Goal: Answer question/provide support: Answer question/provide support

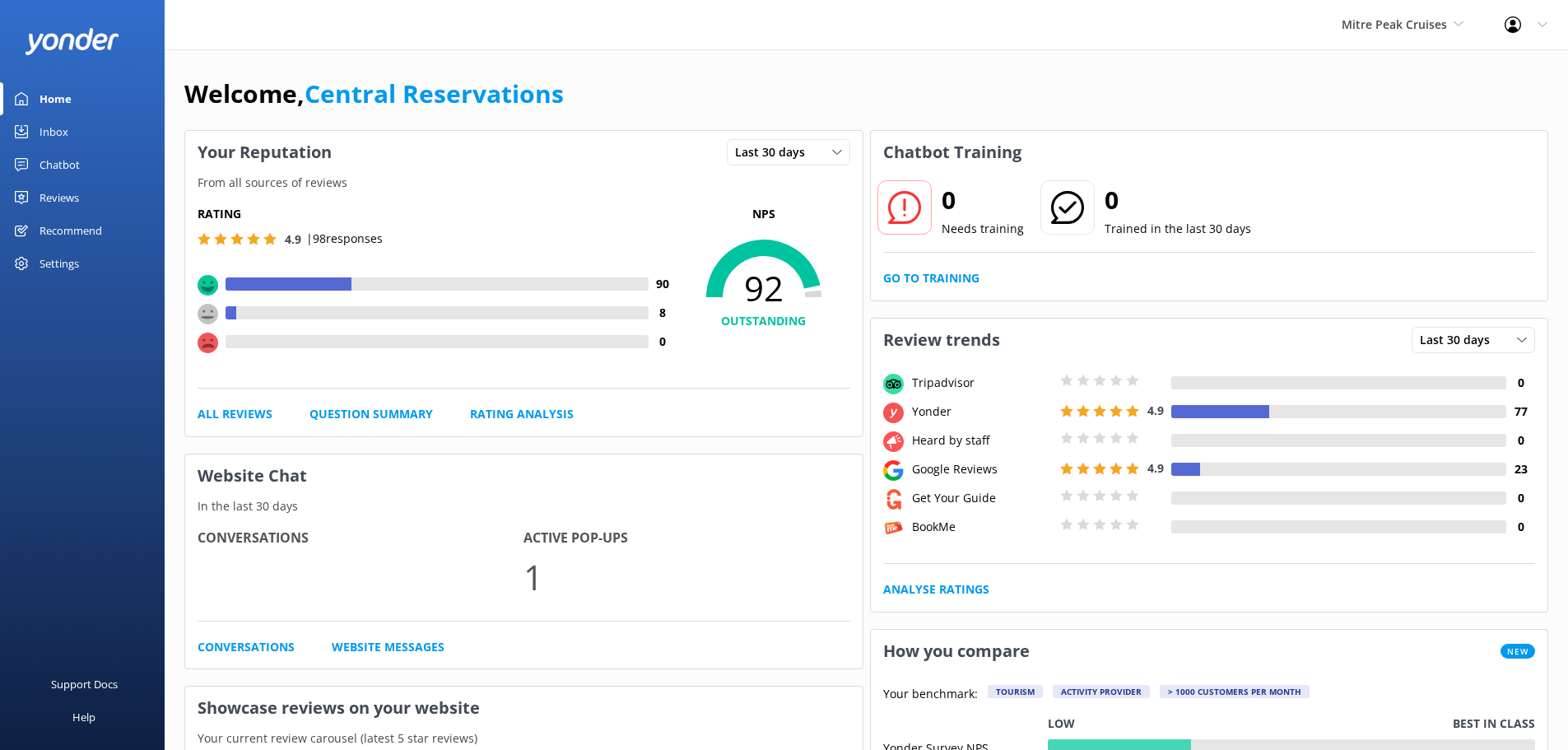
click at [63, 126] on div "Inbox" at bounding box center [54, 131] width 29 height 33
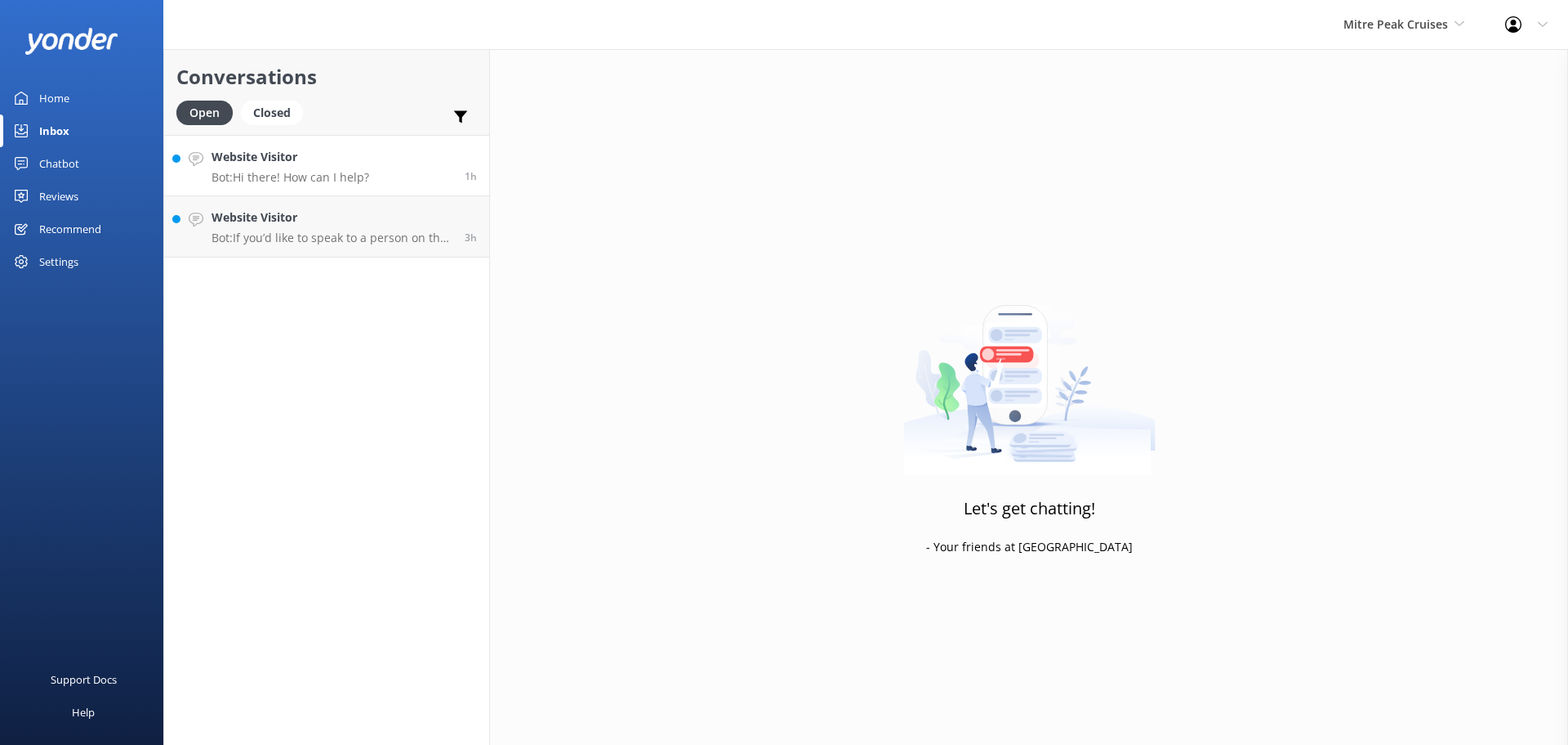
click at [406, 149] on link "Website Visitor Bot: Hi there! How can I help? 1h" at bounding box center [327, 165] width 325 height 61
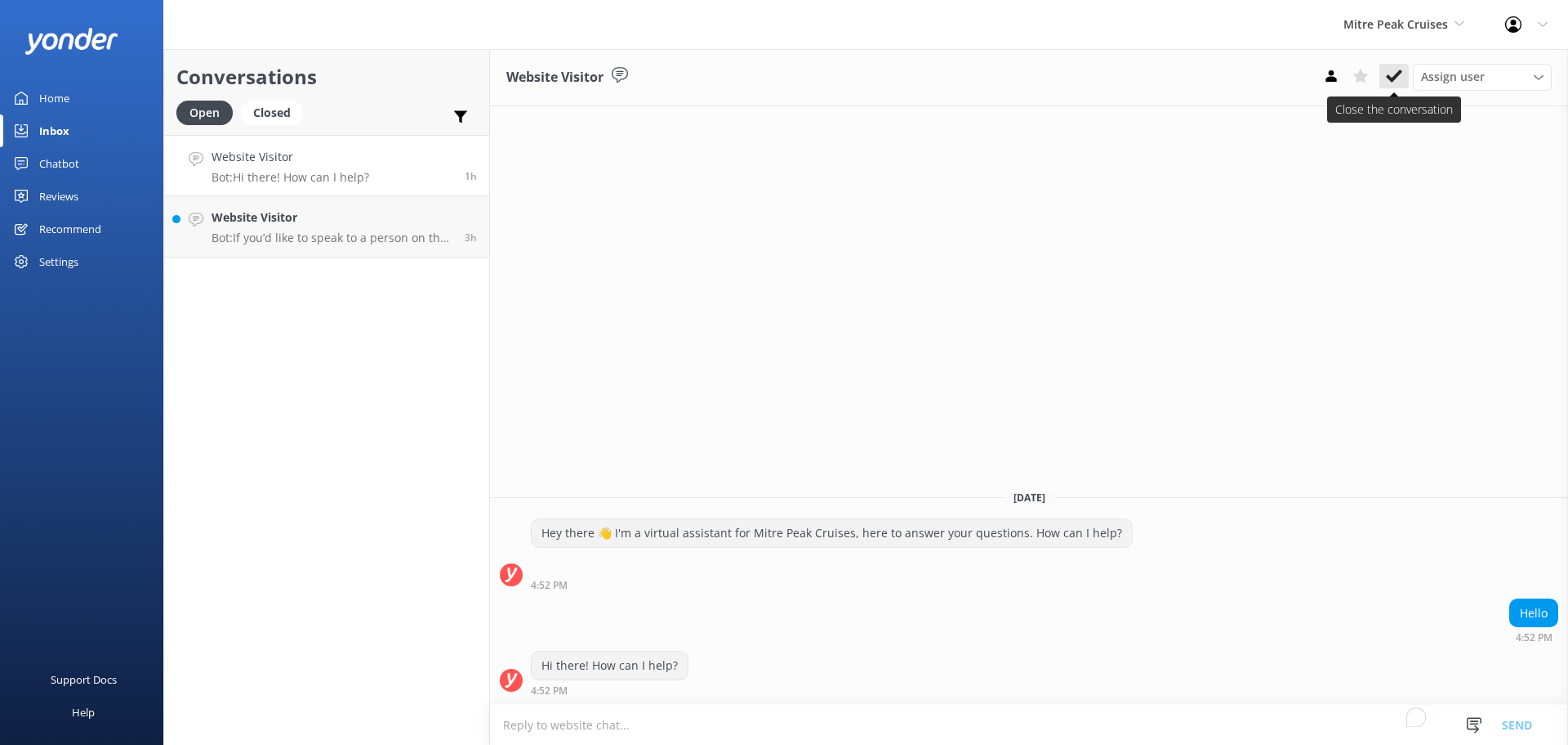
click at [1395, 75] on use at bounding box center [1394, 75] width 16 height 13
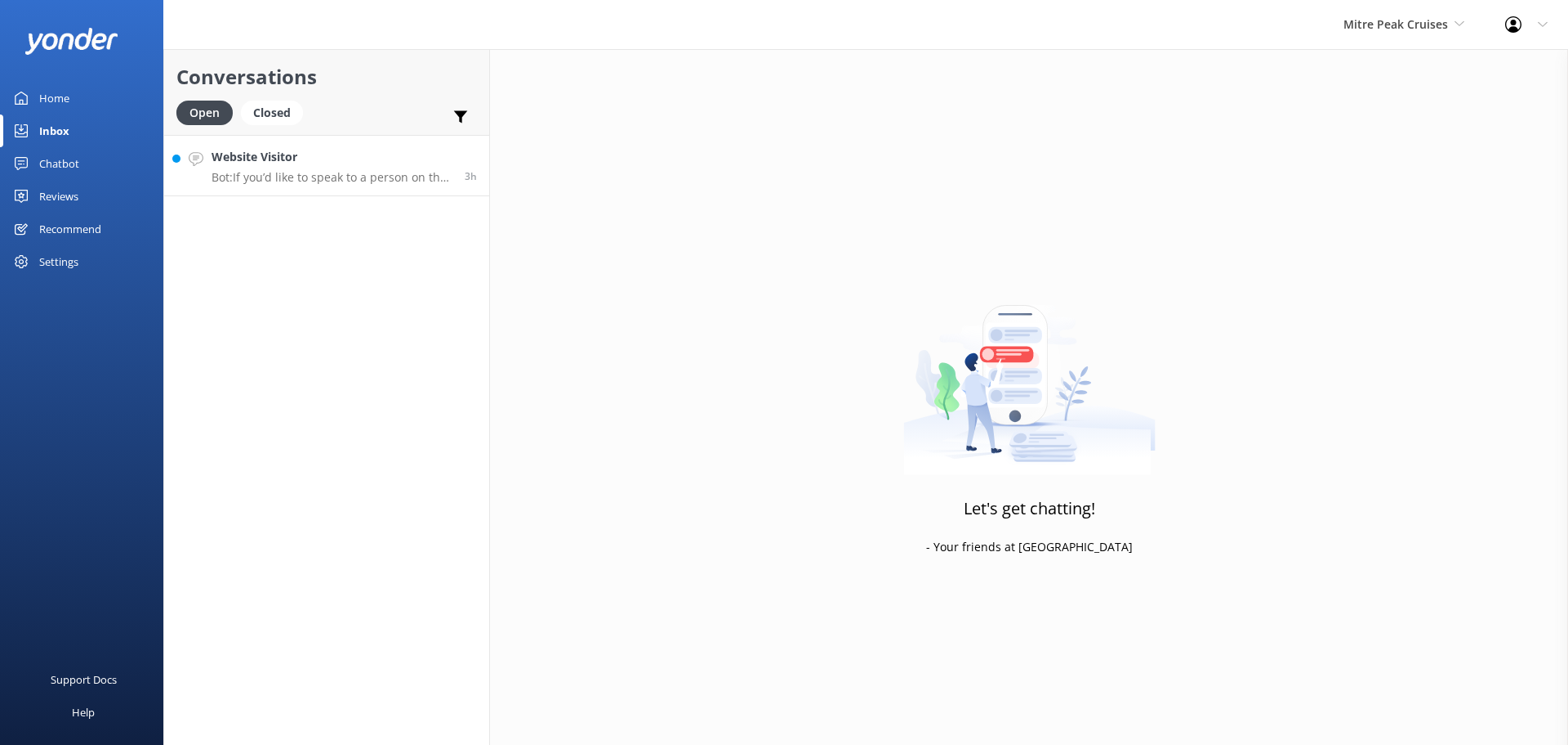
click at [334, 170] on p "Bot: If you’d like to speak to a person on the Mitre Peak Cruises team, please …" at bounding box center [332, 177] width 241 height 15
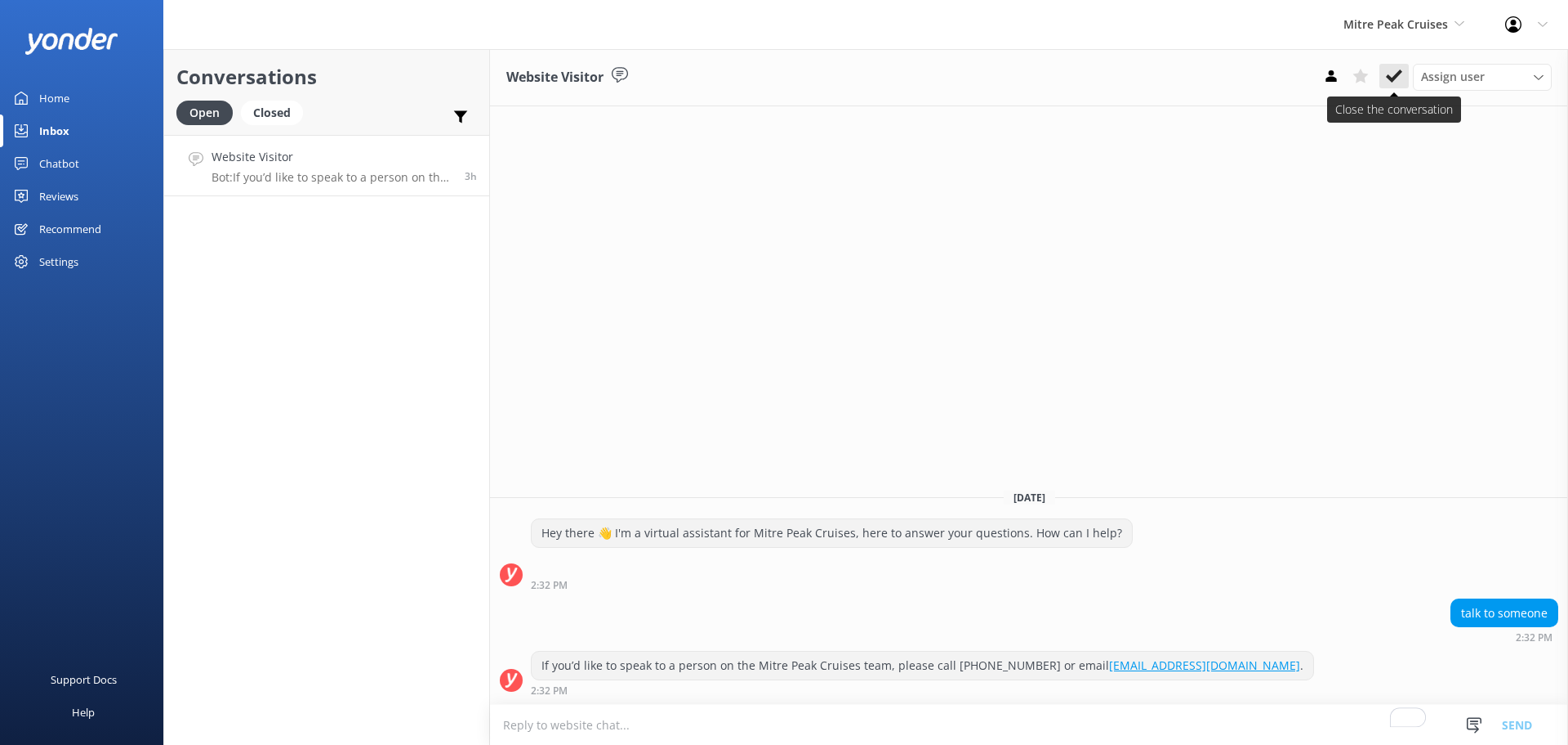
click at [1388, 75] on use at bounding box center [1394, 75] width 16 height 13
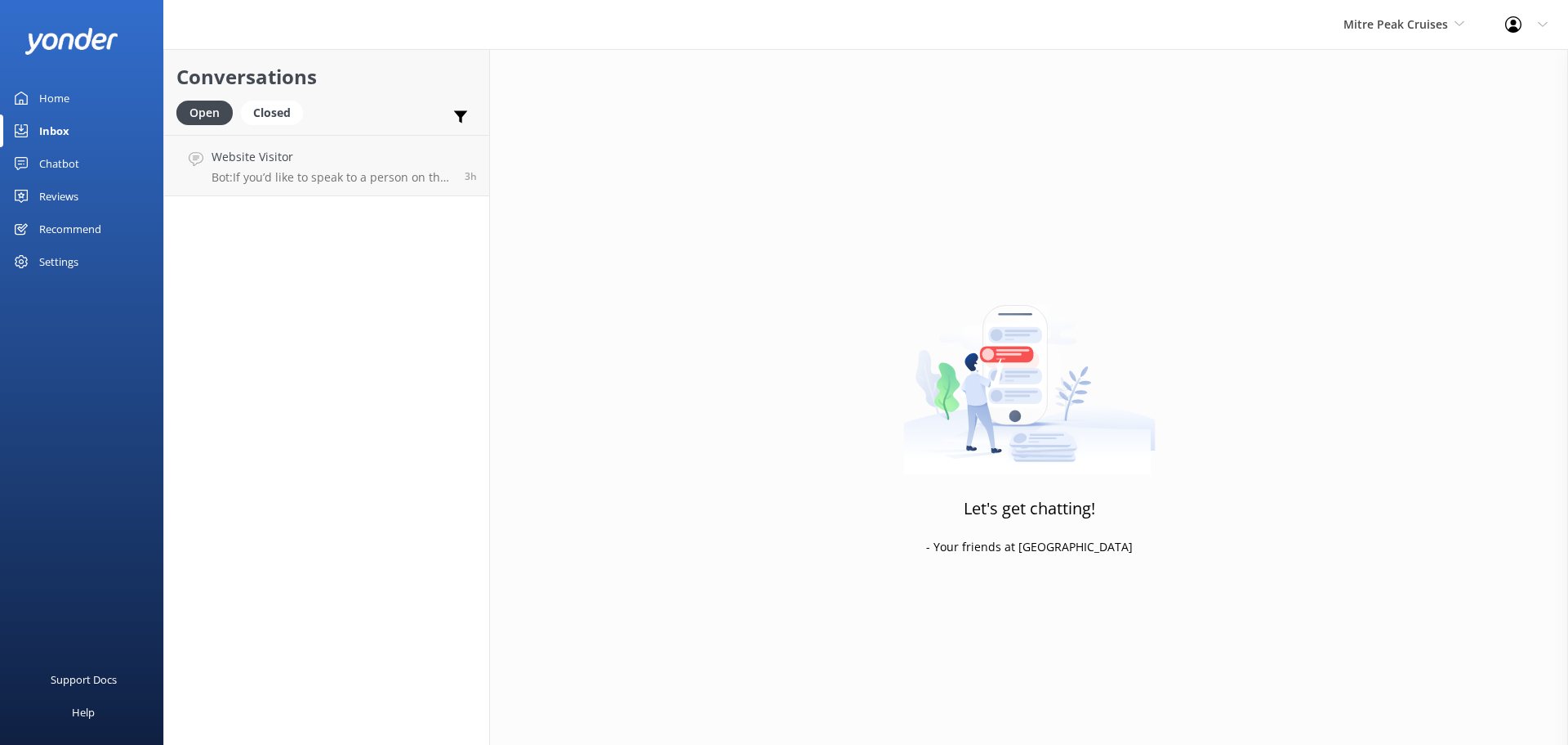
click at [1412, 11] on div "Mitre Peak Cruises Milford Sound Scenic Flights The Helicopter Line Glacier Hel…" at bounding box center [1404, 24] width 162 height 49
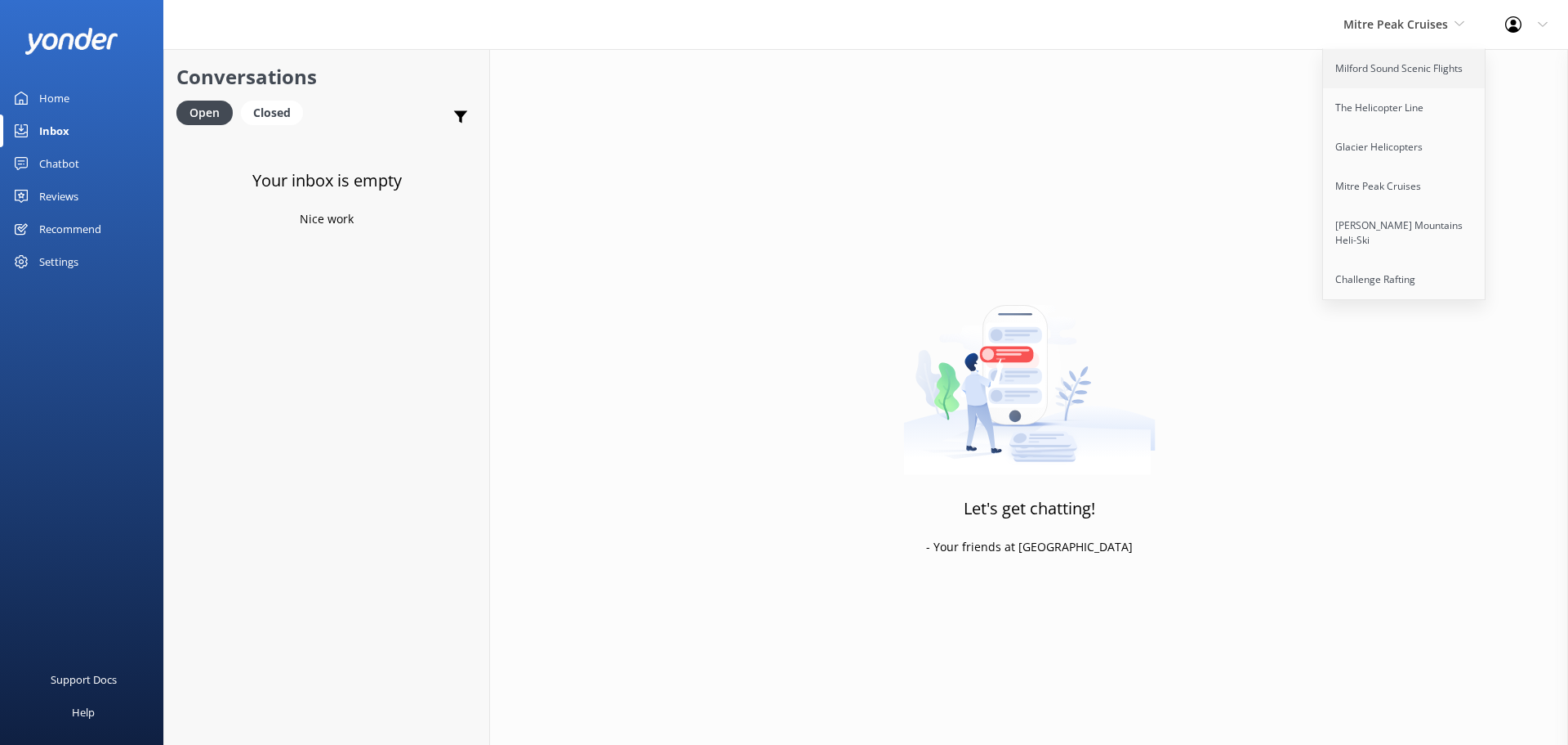
click at [1398, 57] on link "Milford Sound Scenic Flights" at bounding box center [1405, 68] width 163 height 39
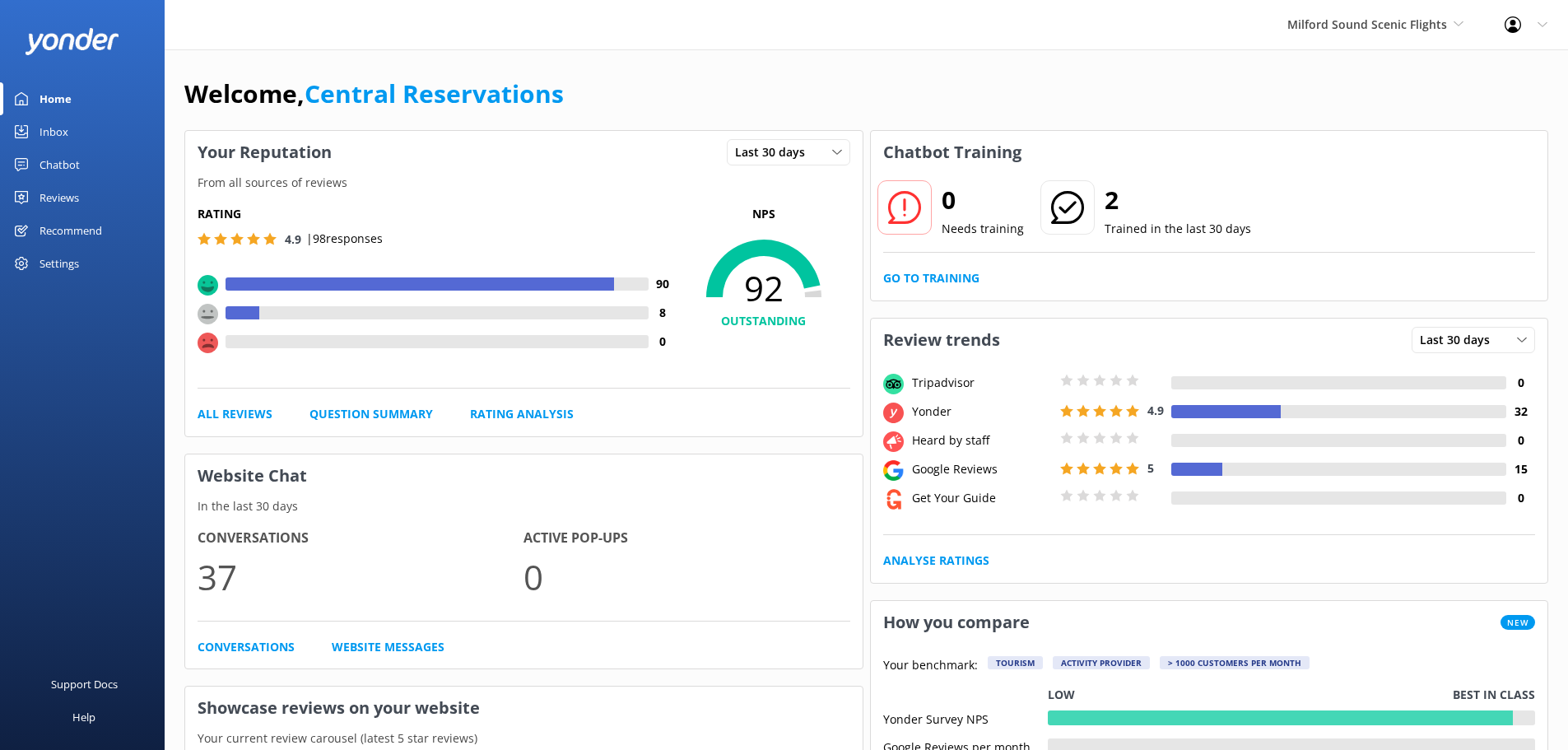
click at [78, 135] on link "Inbox" at bounding box center [82, 131] width 165 height 33
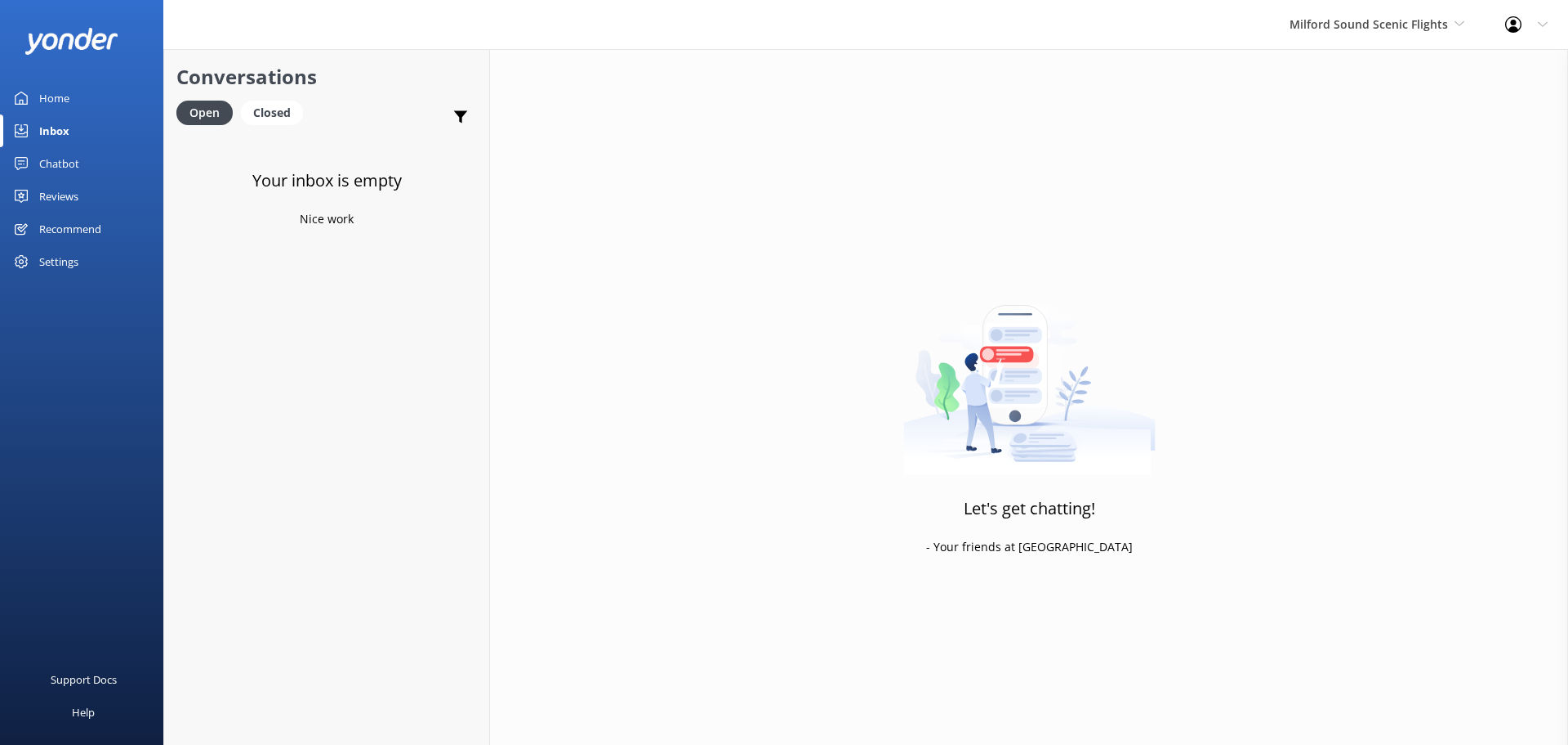
click at [1464, 20] on div "Milford Sound Scenic Flights [GEOGRAPHIC_DATA] Scenic Flights The Helicopter Li…" at bounding box center [1376, 24] width 216 height 49
click at [1351, 112] on link "The Helicopter Line" at bounding box center [1351, 107] width 163 height 39
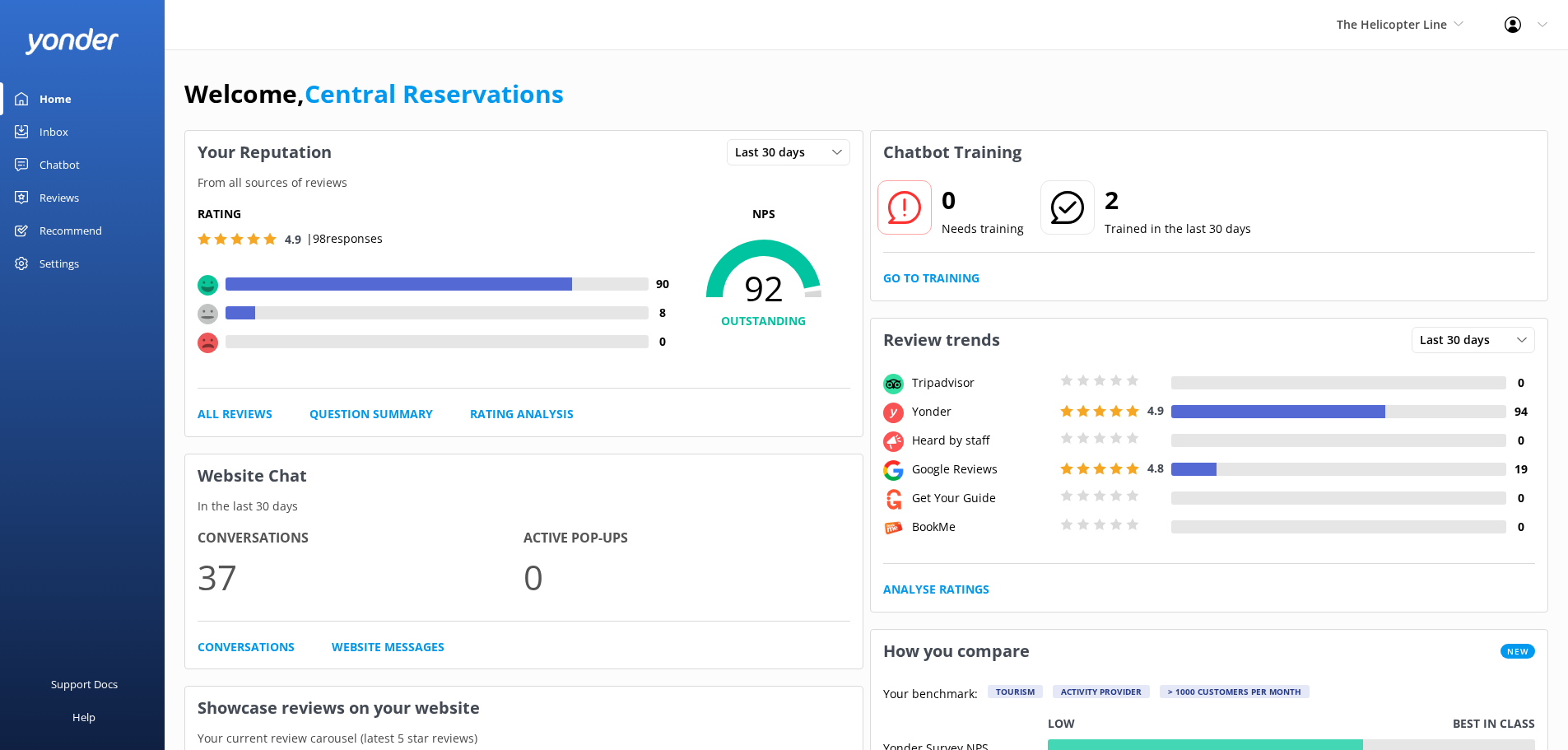
click at [79, 129] on link "Inbox" at bounding box center [82, 131] width 165 height 33
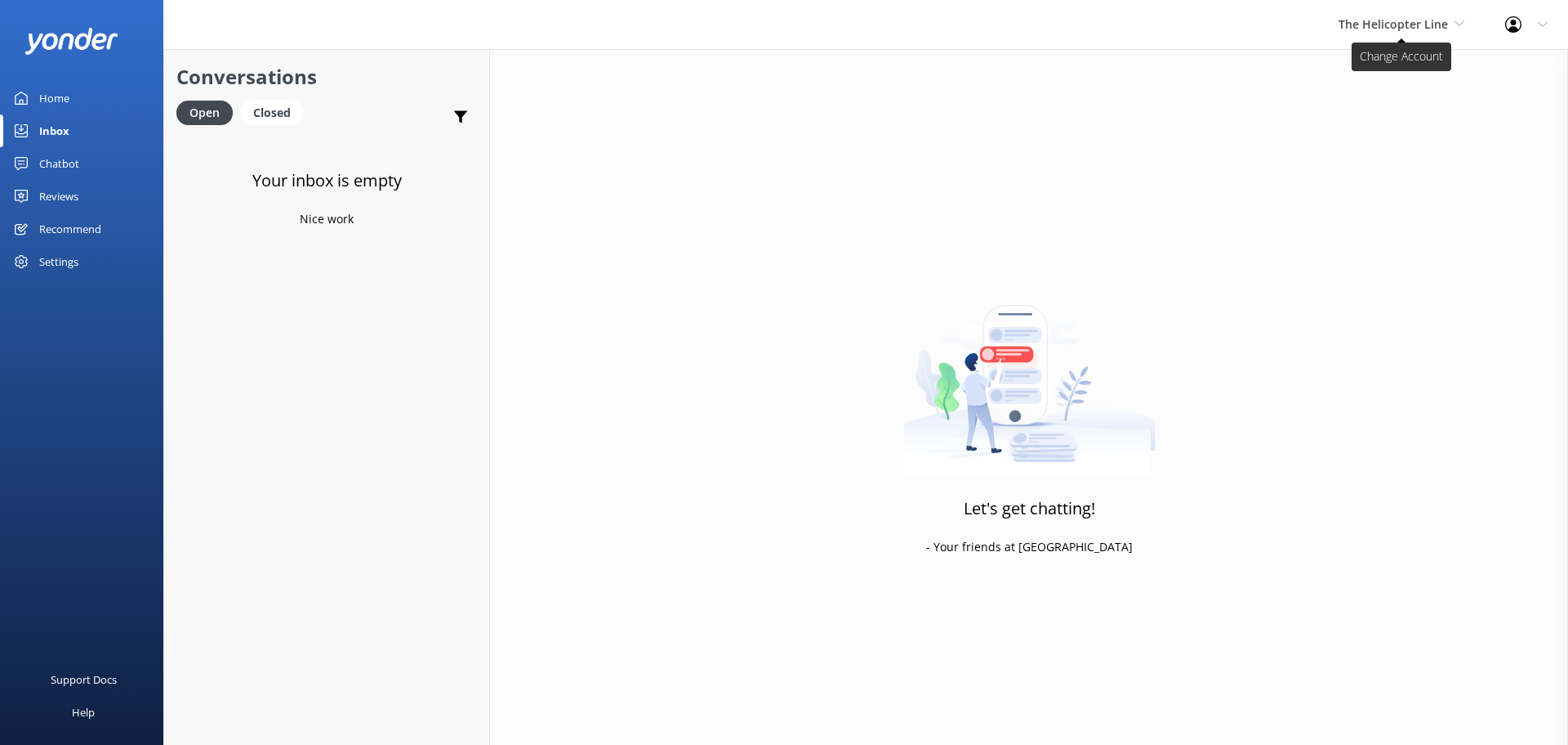
click at [1422, 28] on span "The Helicopter Line" at bounding box center [1393, 23] width 109 height 15
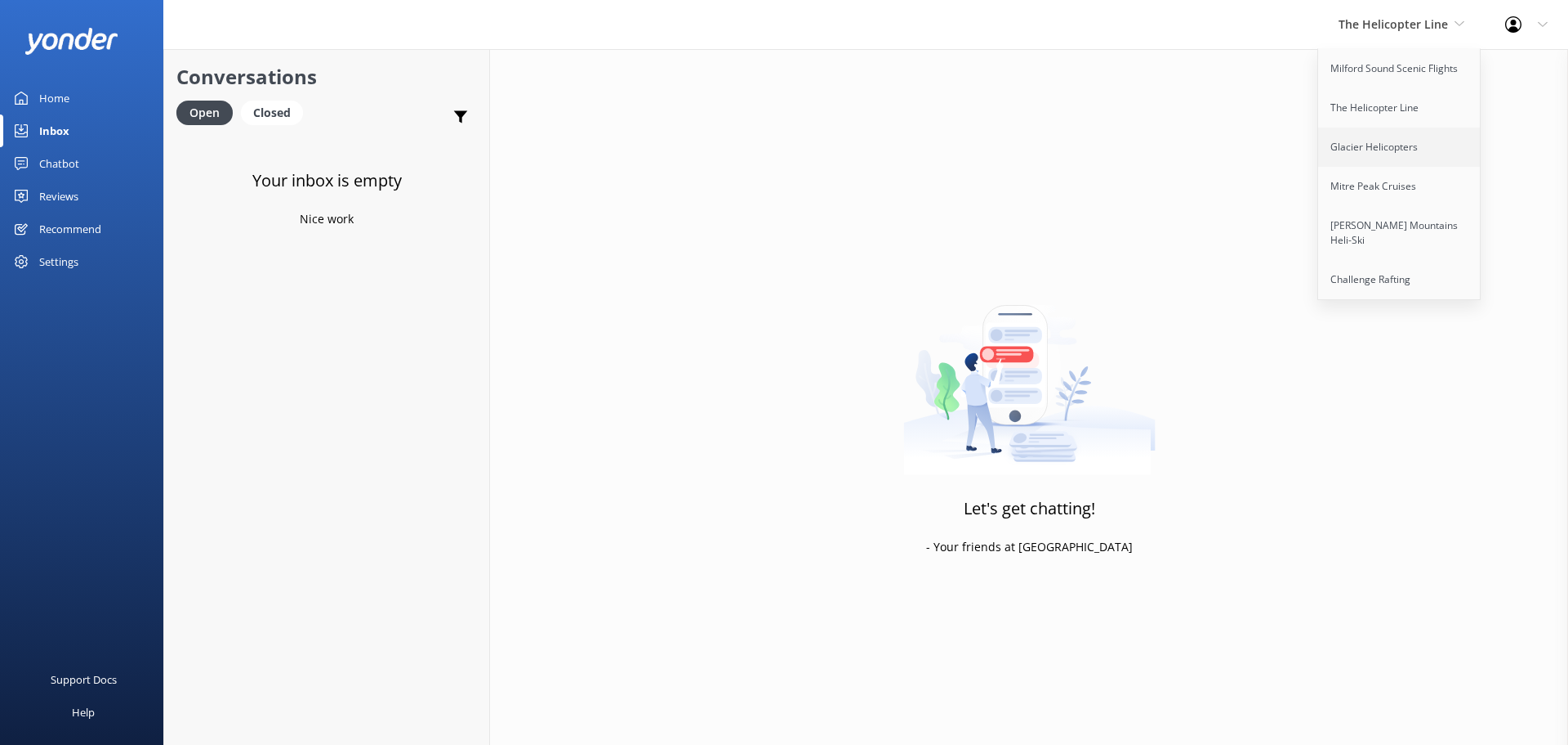
click at [1375, 155] on link "Glacier Helicopters" at bounding box center [1400, 147] width 163 height 39
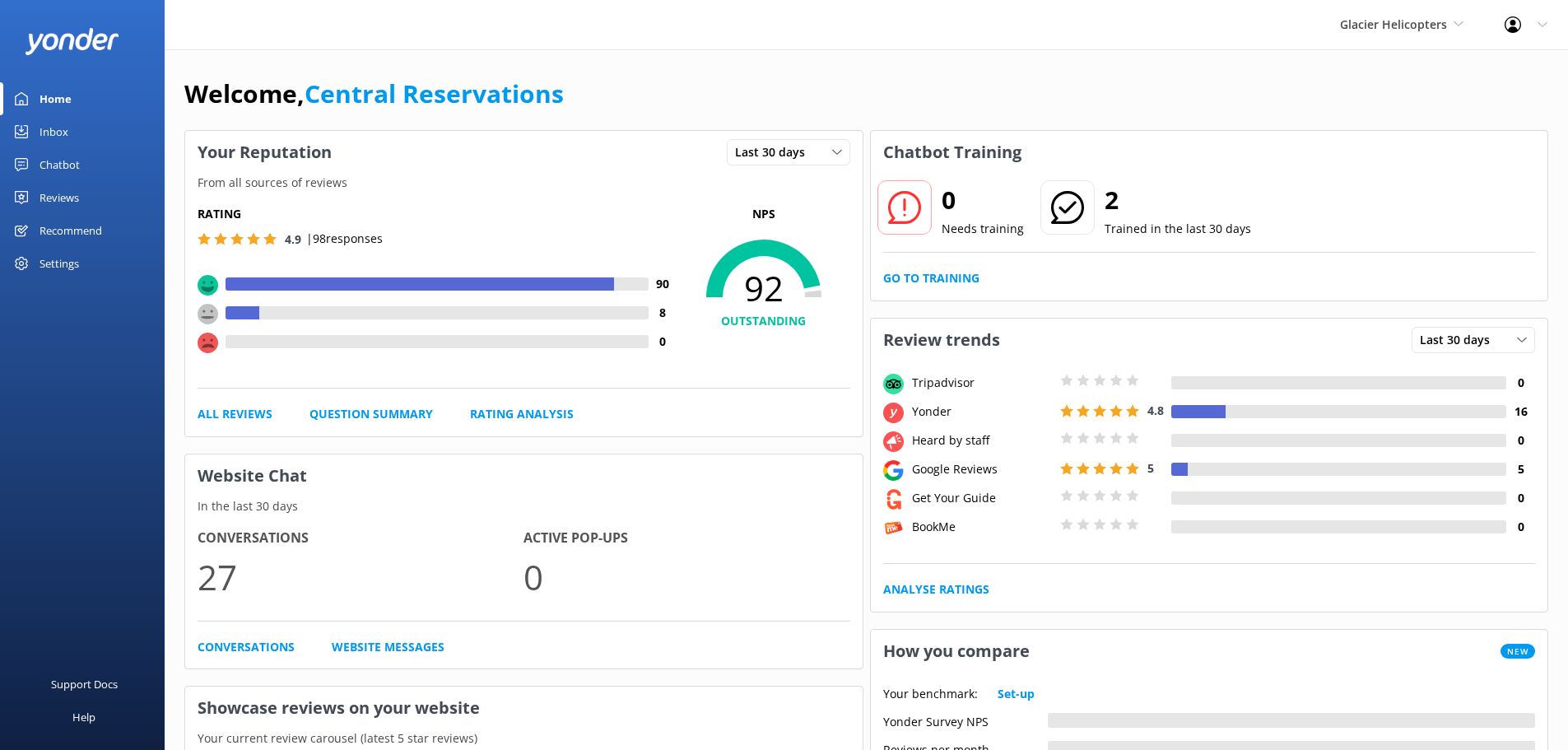
click at [52, 120] on div "Inbox" at bounding box center [54, 131] width 29 height 33
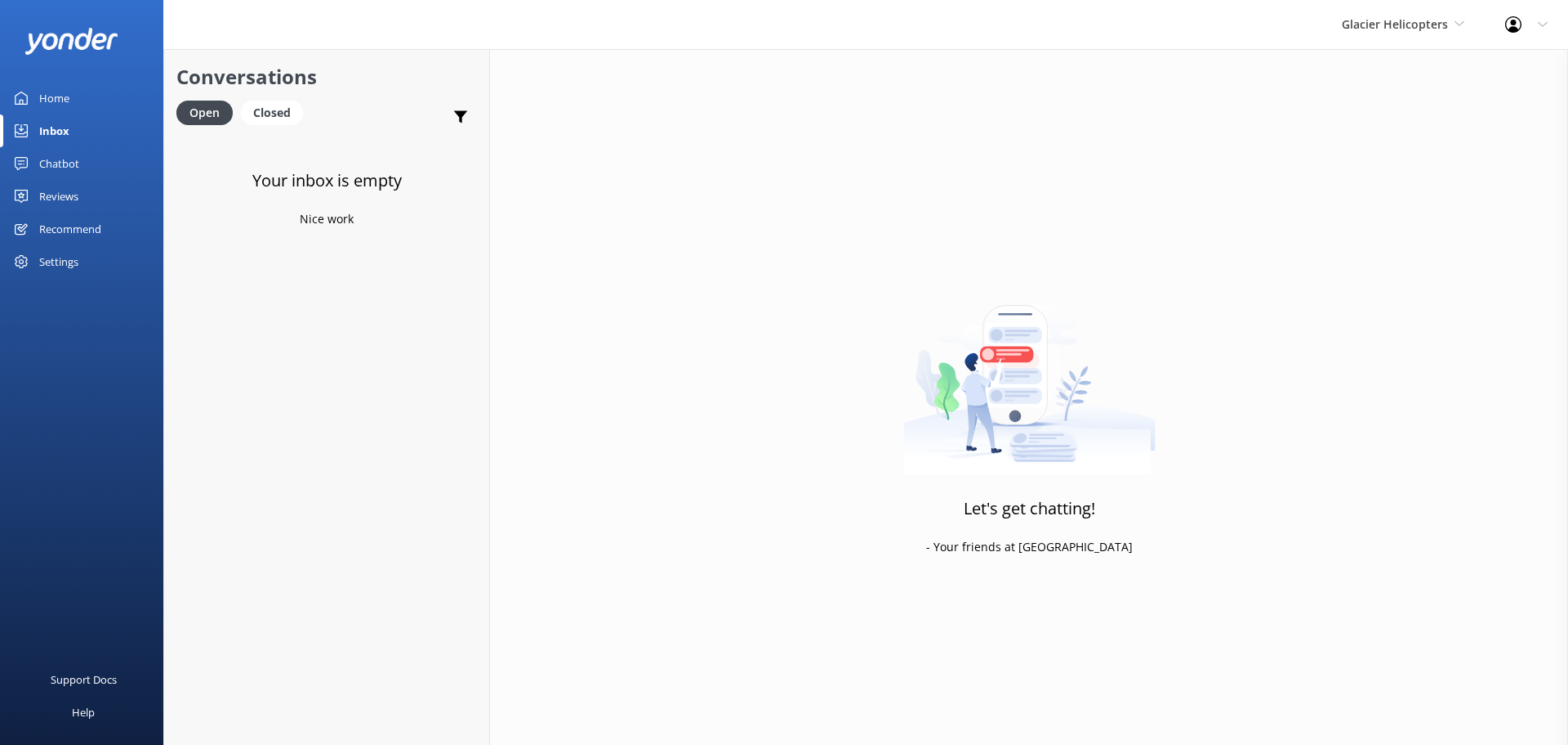
click at [1360, 36] on div "Glacier Helicopters Milford Sound Scenic Flights The Helicopter Line Glacier He…" at bounding box center [1403, 24] width 163 height 49
